Goal: Information Seeking & Learning: Learn about a topic

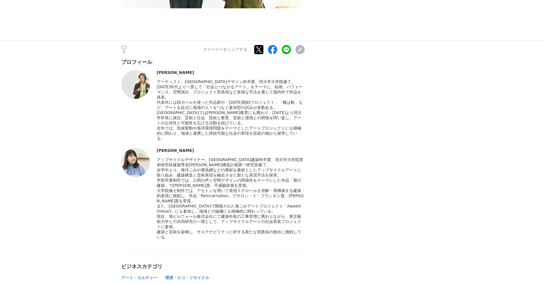
scroll to position [2322, 0]
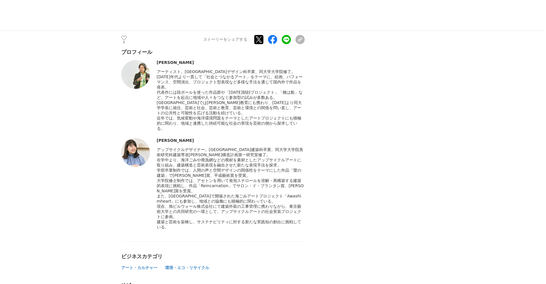
drag, startPoint x: 208, startPoint y: 152, endPoint x: 172, endPoint y: 213, distance: 71.0
click at [172, 213] on div "アップサイクルデザイナー。[GEOGRAPHIC_DATA]建築科卒業、同大学大学院美術研究科建築専攻[PERSON_NAME]構造計画第一研究室修了。" at bounding box center [231, 188] width 148 height 83
click at [172, 220] on div "建築と芸術を架橋し、サステナビリティに対する新たな実践知の創出に挑戦している。" at bounding box center [231, 225] width 148 height 10
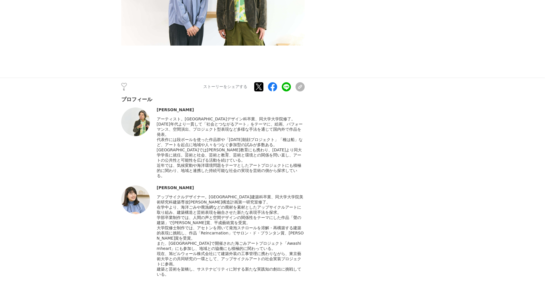
scroll to position [2265, 0]
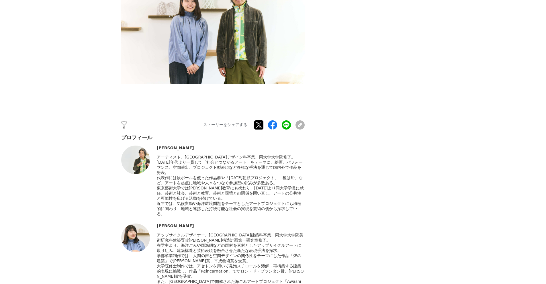
scroll to position [2322, 0]
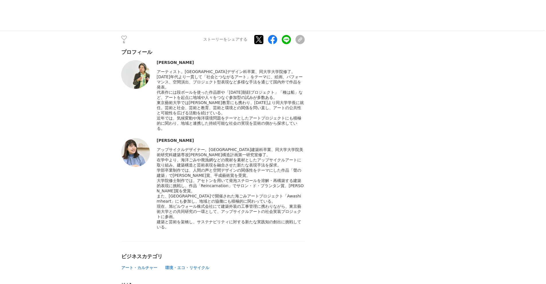
drag, startPoint x: 209, startPoint y: 121, endPoint x: 216, endPoint y: 129, distance: 10.6
click at [216, 147] on span "アップサイクルデザイナー。[GEOGRAPHIC_DATA]建築科卒業、同大学大学院美術研究科建築専攻[PERSON_NAME]構造計画第一研究室修了。" at bounding box center [230, 152] width 147 height 10
drag, startPoint x: 169, startPoint y: 188, endPoint x: 195, endPoint y: 189, distance: 26.4
click at [195, 204] on span "現在、旭ビルウォール株式会社にて建築外装の工事管理に携わりながら、東京藝術大学との共同研究の一環として、アップサイクルアートの社会実装プロジェクトに参画。" at bounding box center [229, 211] width 144 height 15
